Goal: Information Seeking & Learning: Understand process/instructions

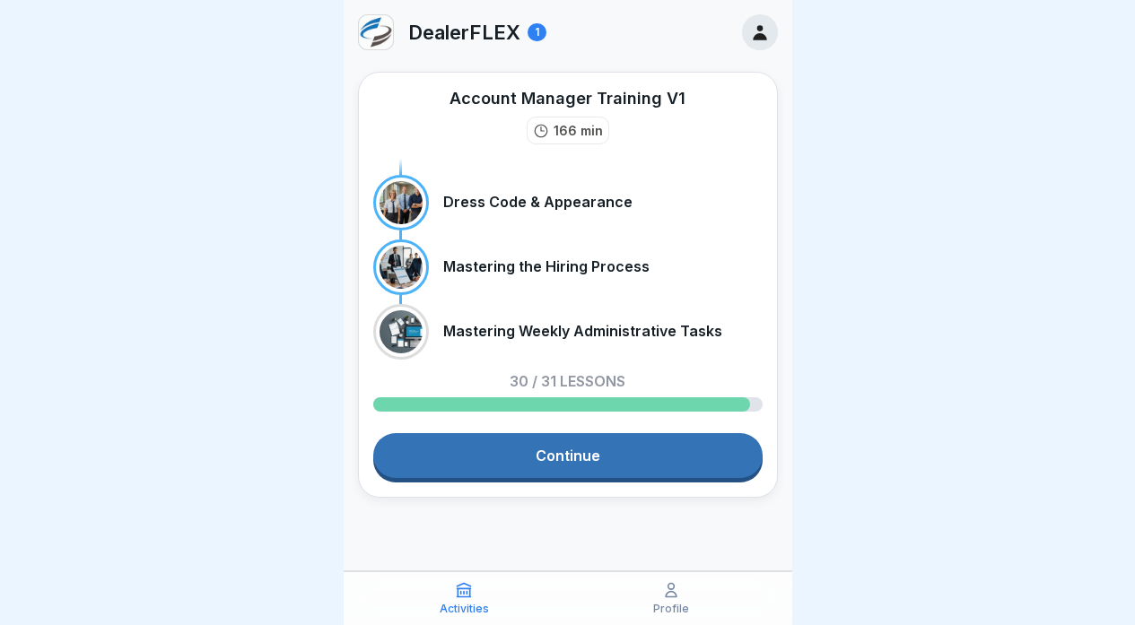
click at [592, 457] on link "Continue" at bounding box center [567, 455] width 389 height 45
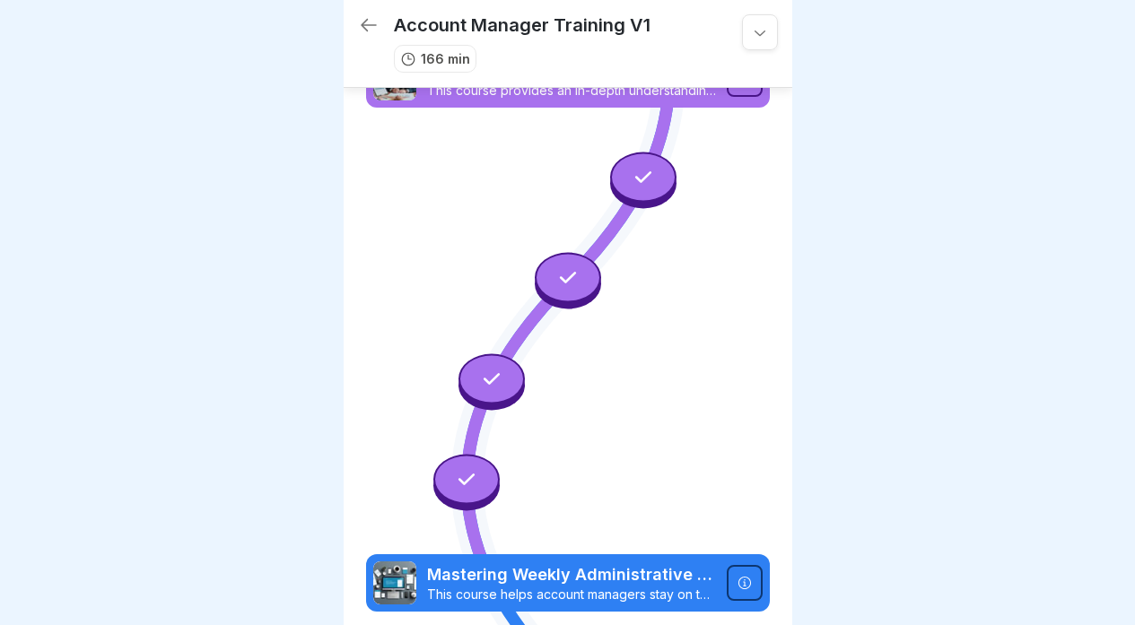
scroll to position [5114, 0]
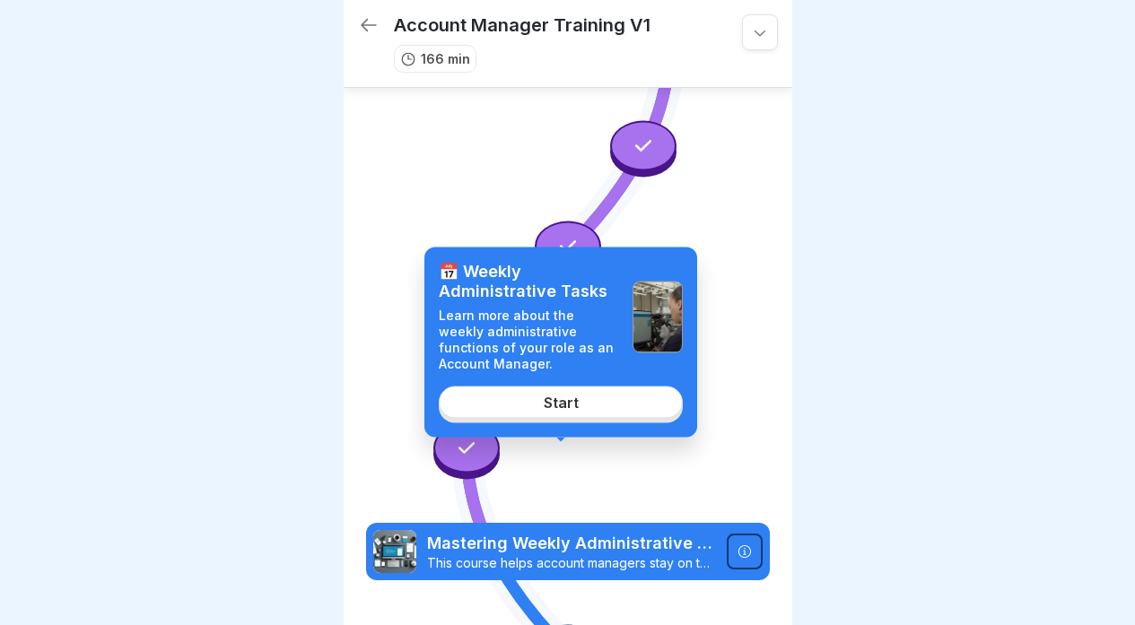
click at [580, 403] on link "Start" at bounding box center [561, 403] width 244 height 32
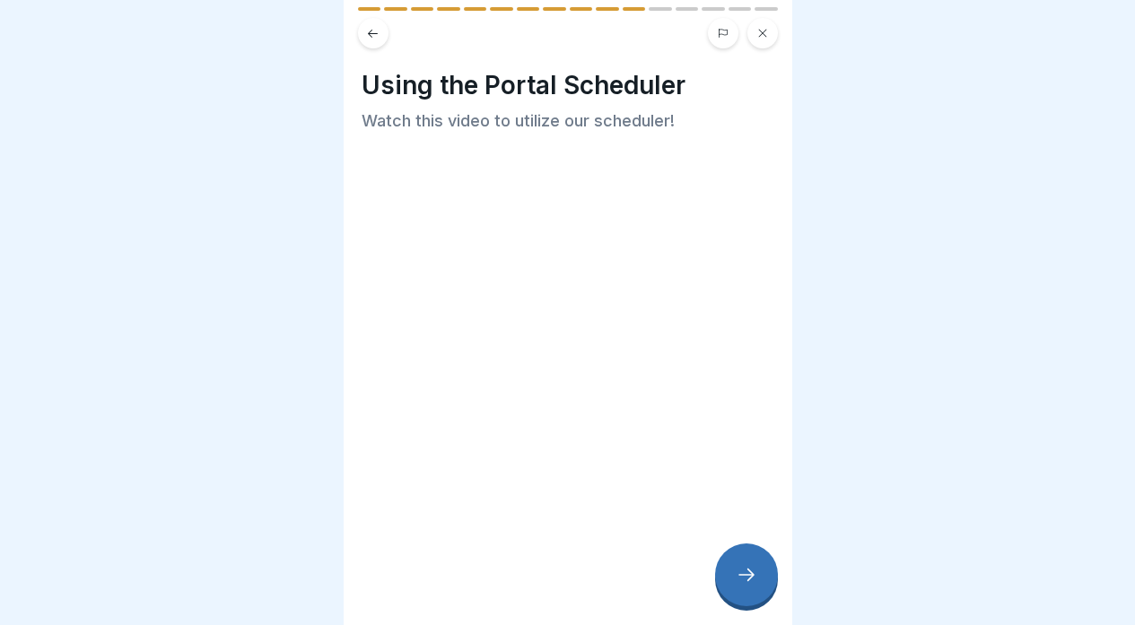
click at [564, 255] on div "Using the Portal Scheduler Watch this video to utilize our scheduler!" at bounding box center [568, 312] width 449 height 625
click at [563, 255] on div "Using the Portal Scheduler Watch this video to utilize our scheduler!" at bounding box center [568, 312] width 449 height 625
click at [746, 571] on icon at bounding box center [747, 575] width 22 height 22
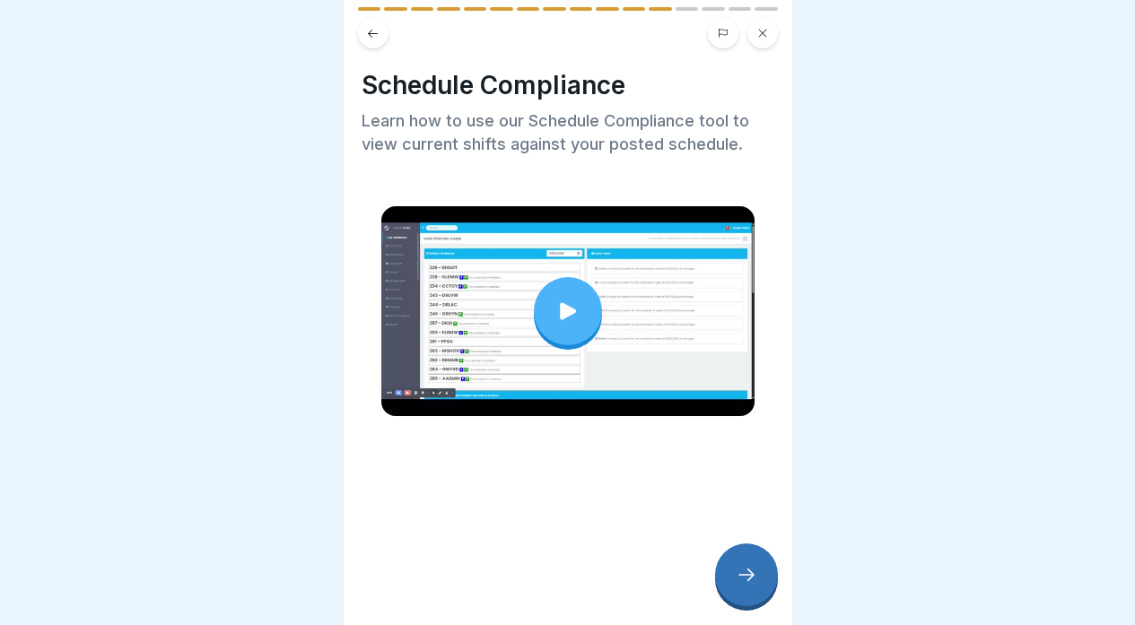
click at [564, 281] on div at bounding box center [568, 311] width 68 height 68
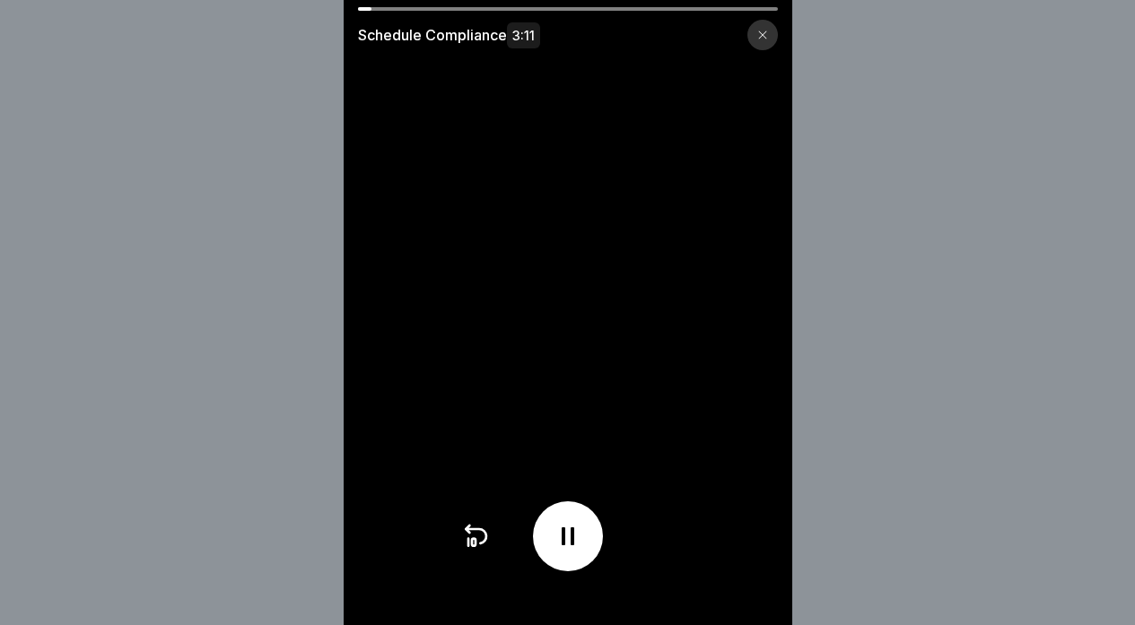
click at [571, 536] on icon at bounding box center [568, 536] width 29 height 29
click at [573, 538] on icon at bounding box center [568, 536] width 29 height 29
click at [568, 545] on icon at bounding box center [568, 537] width 13 height 18
click at [568, 546] on icon at bounding box center [568, 537] width 18 height 20
click at [568, 545] on icon at bounding box center [568, 537] width 13 height 18
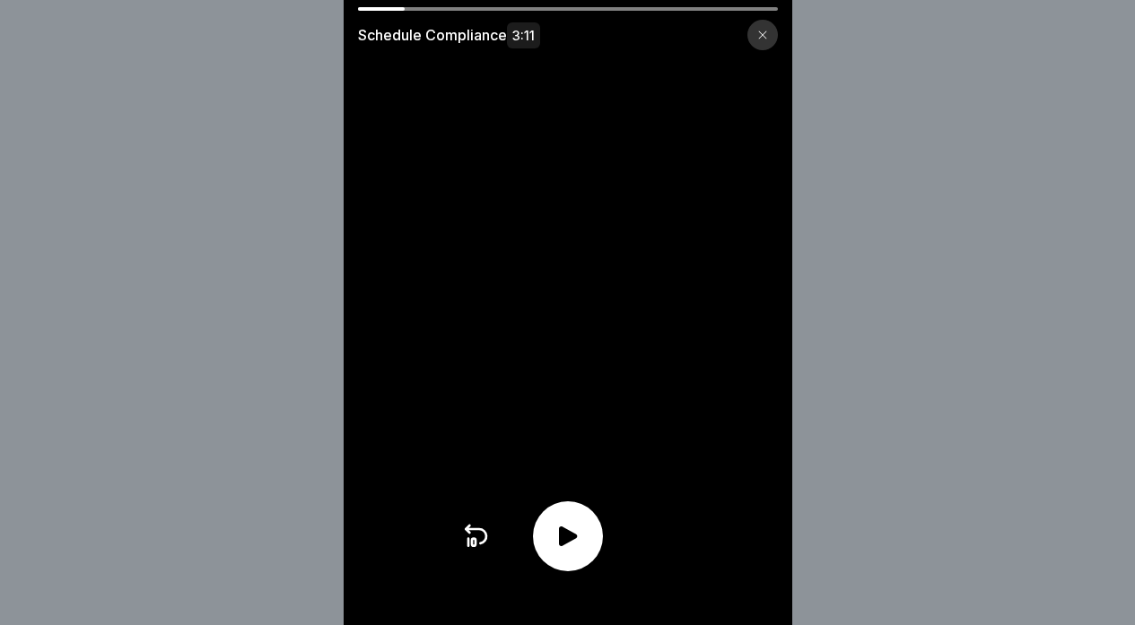
click at [575, 335] on video at bounding box center [568, 312] width 449 height 625
